Goal: Task Accomplishment & Management: Use online tool/utility

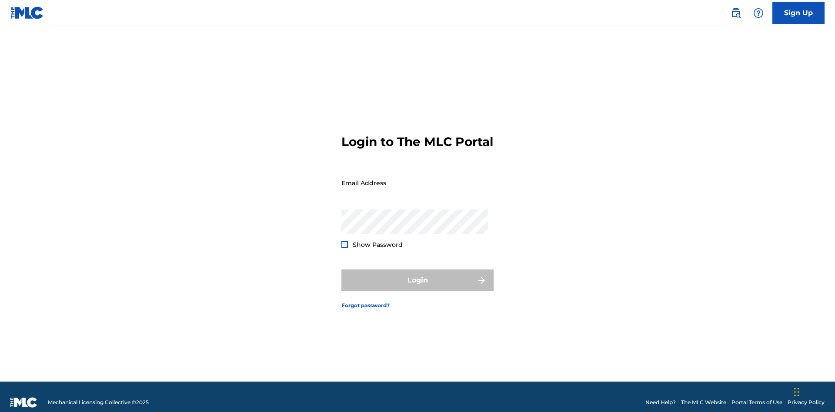
scroll to position [11, 0]
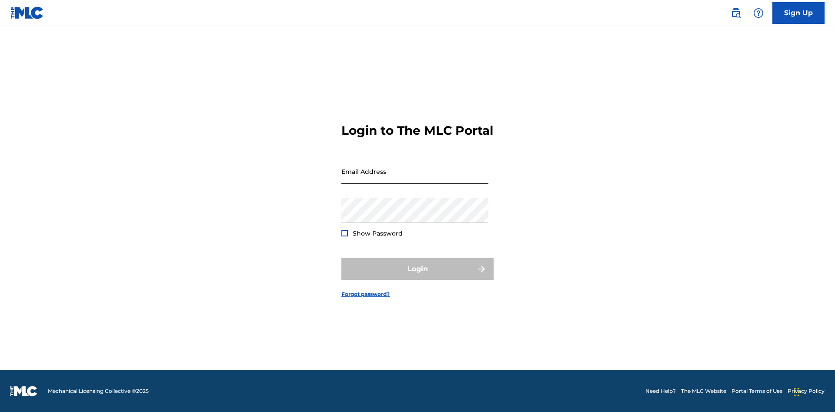
click at [415, 179] on input "Email Address" at bounding box center [414, 171] width 147 height 25
type input "Duke.McTesterson@gmail.com"
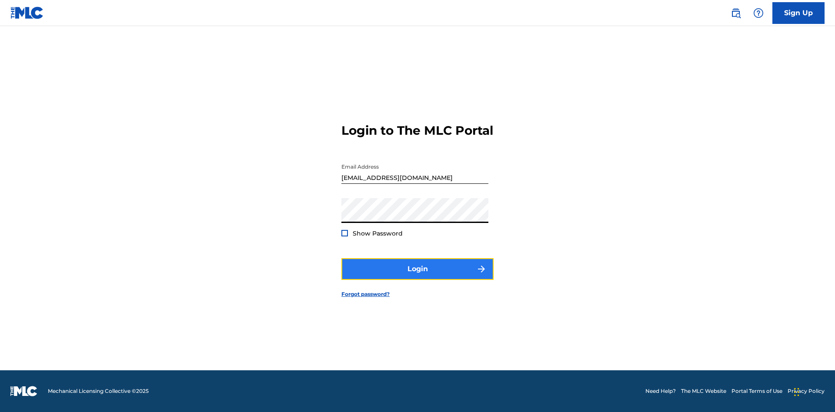
click at [417, 277] on button "Login" at bounding box center [417, 269] width 152 height 22
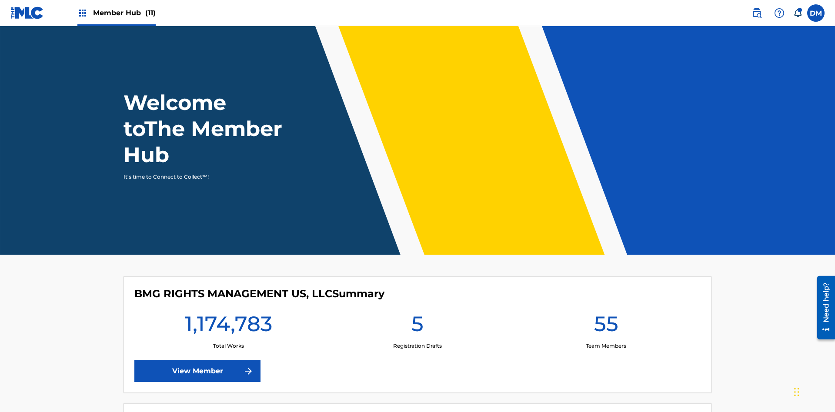
click at [124, 13] on span "Member Hub (11)" at bounding box center [124, 13] width 63 height 10
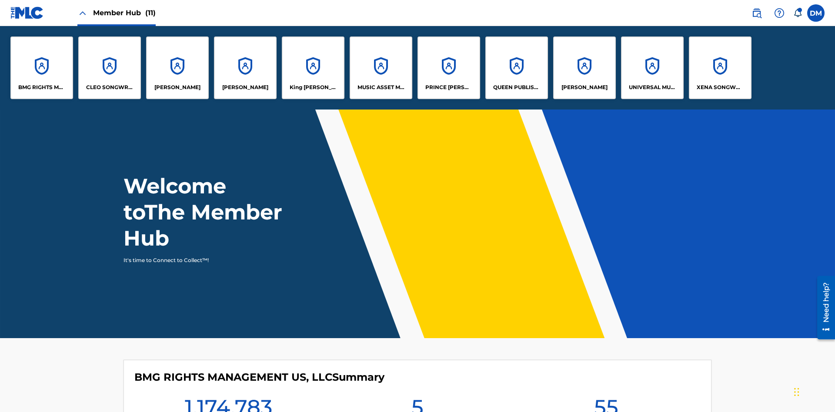
scroll to position [31, 0]
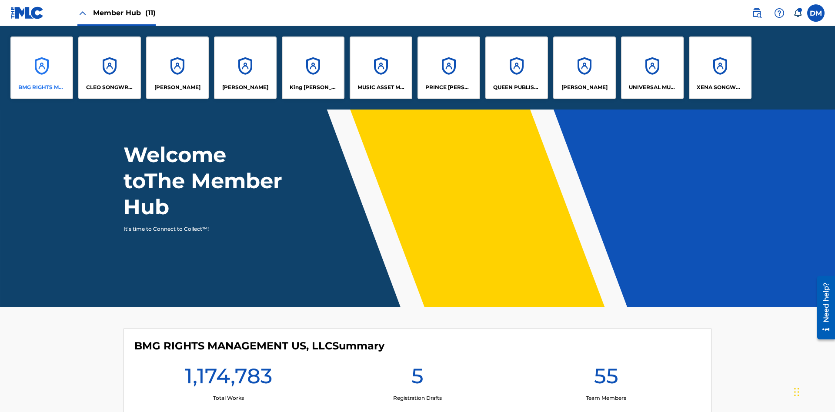
click at [42, 87] on p "BMG RIGHTS MANAGEMENT US, LLC" at bounding box center [41, 87] width 47 height 8
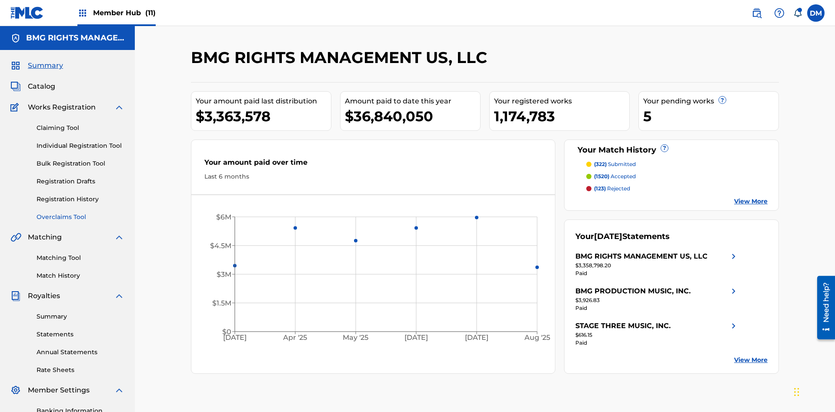
click at [80, 213] on link "Overclaims Tool" at bounding box center [81, 217] width 88 height 9
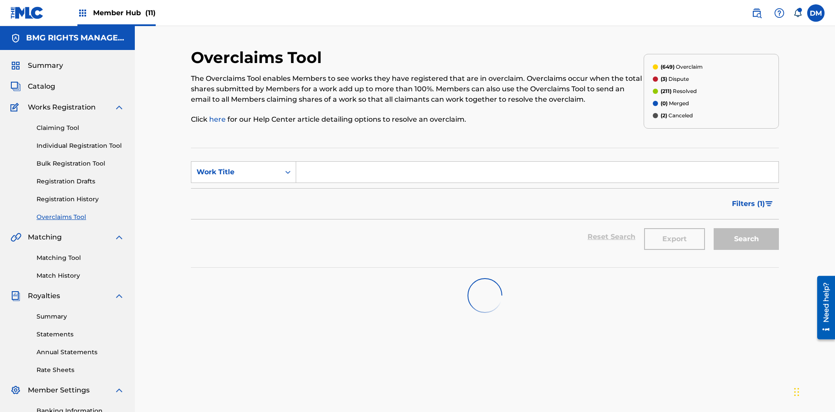
click at [748, 199] on span "Filters ( 1 )" at bounding box center [748, 204] width 33 height 10
click at [0, 0] on div "Search Form" at bounding box center [0, 0] width 0 height 0
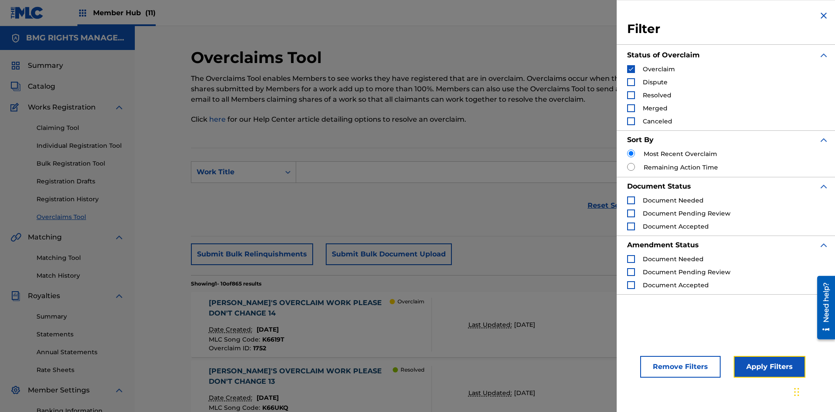
click at [768, 367] on button "Apply Filters" at bounding box center [769, 367] width 72 height 22
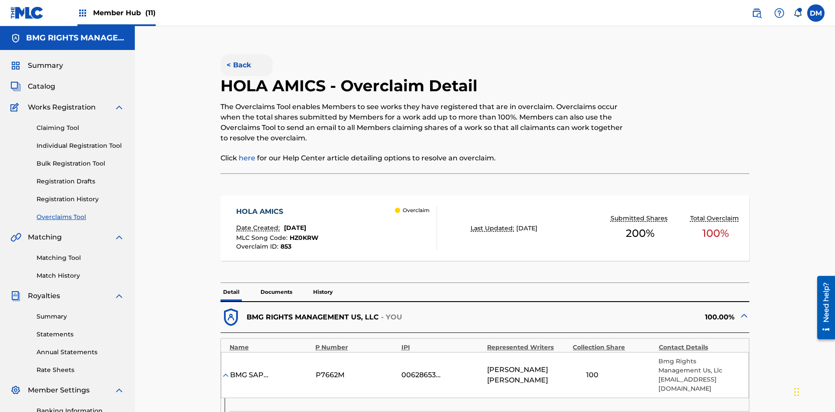
click at [246, 63] on button "< Back" at bounding box center [246, 65] width 52 height 22
